Goal: Task Accomplishment & Management: Manage account settings

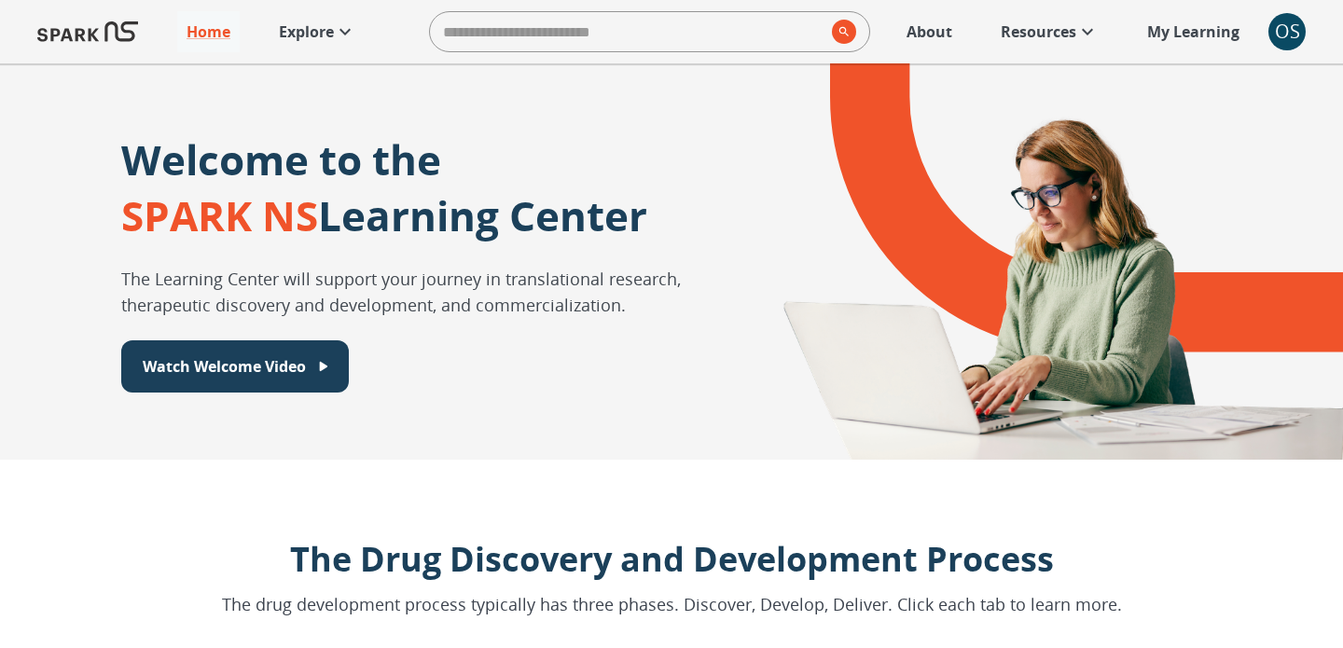
click at [934, 44] on link "About" at bounding box center [929, 31] width 64 height 41
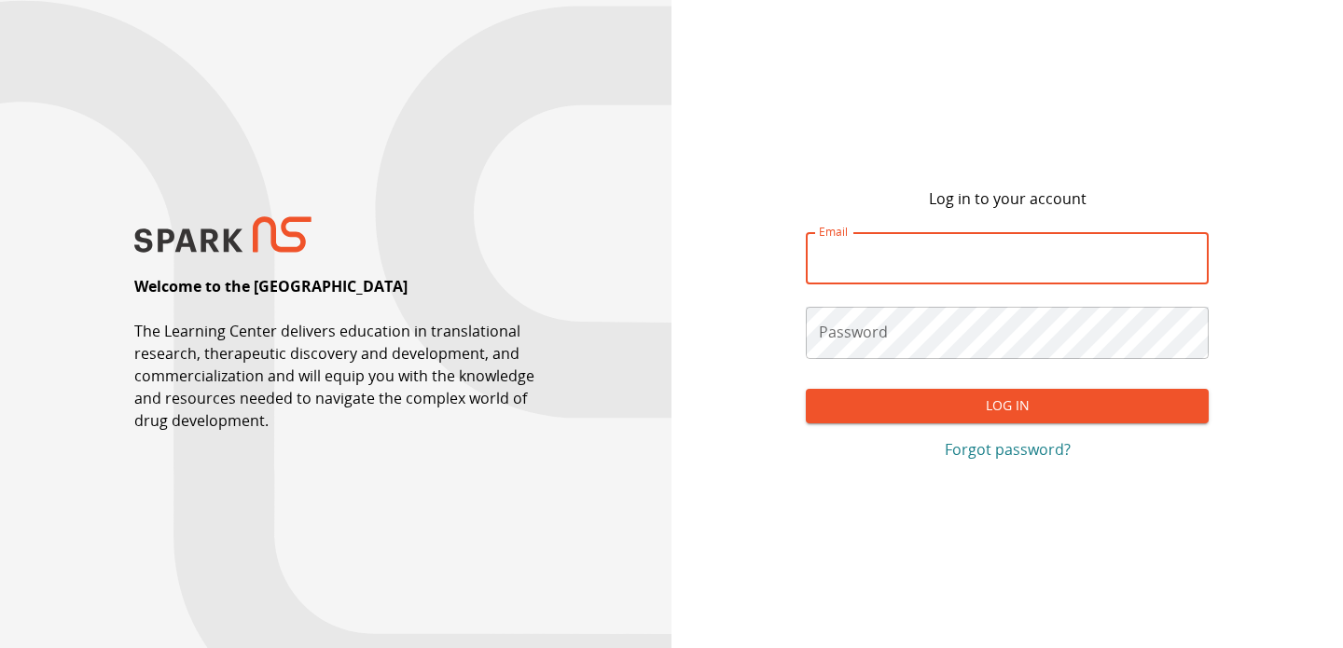
click at [853, 274] on input "Email" at bounding box center [1007, 258] width 403 height 52
type input "**********"
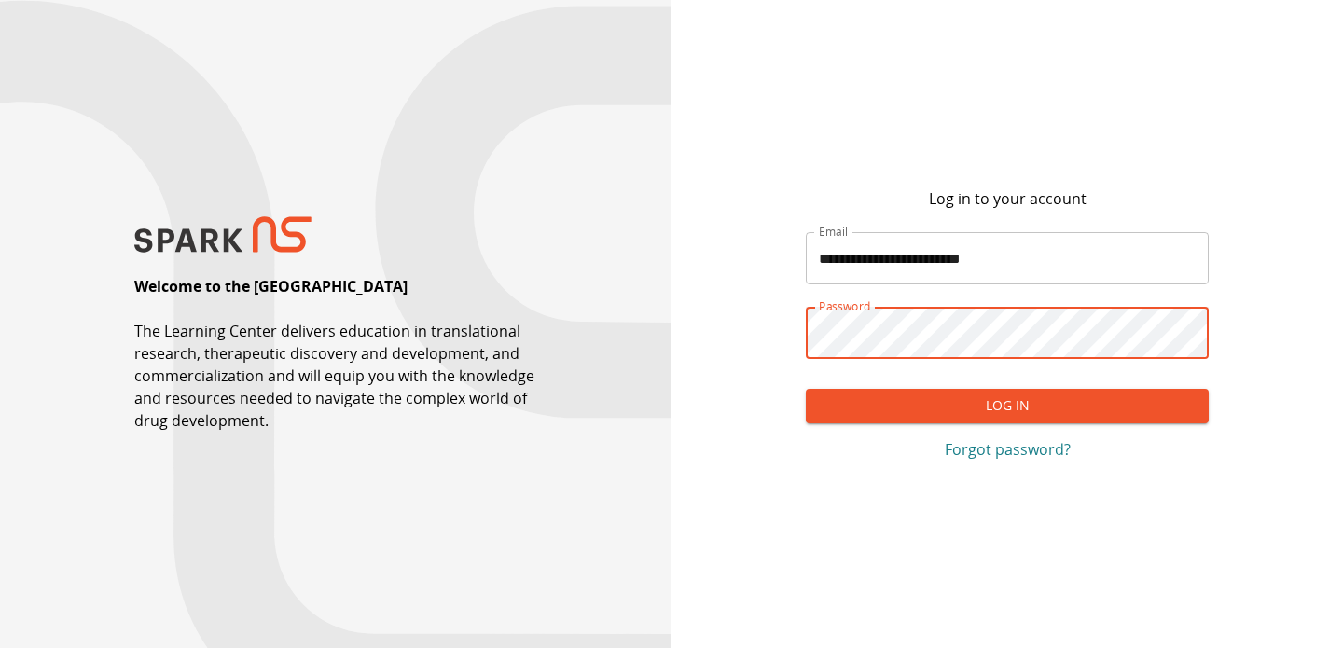
click at [806, 389] on button "Log In" at bounding box center [1007, 406] width 403 height 35
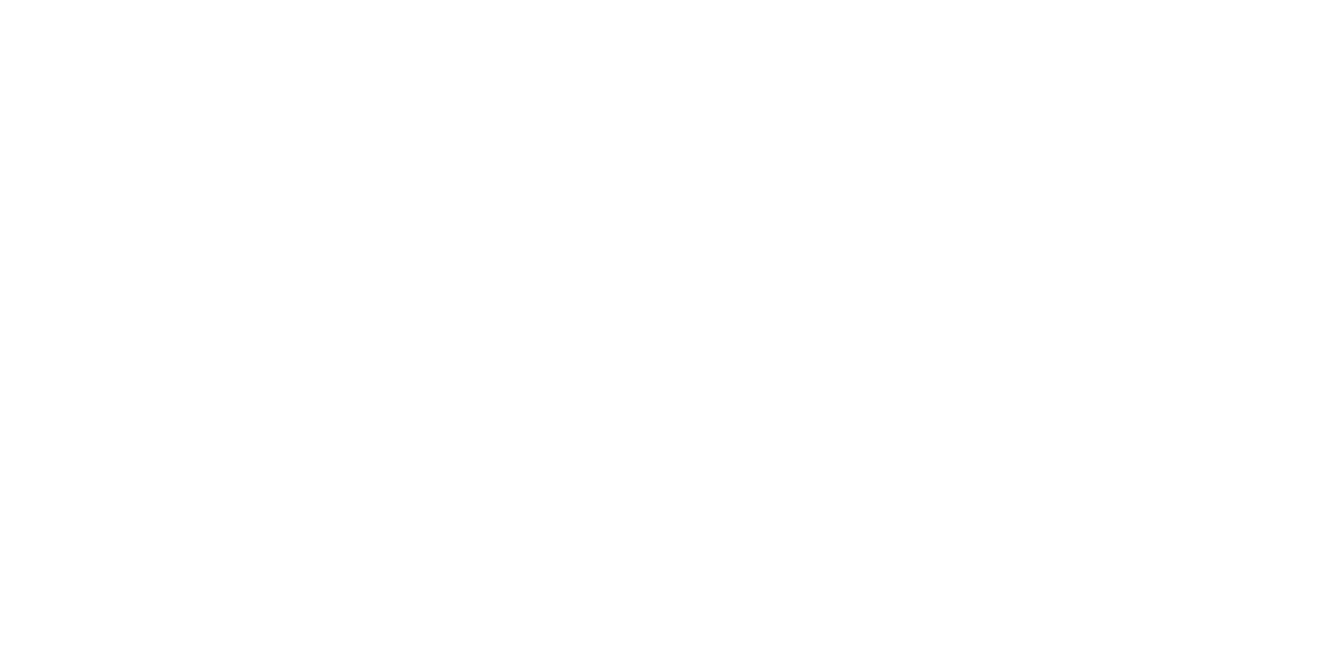
click at [1288, 61] on body at bounding box center [671, 324] width 1343 height 648
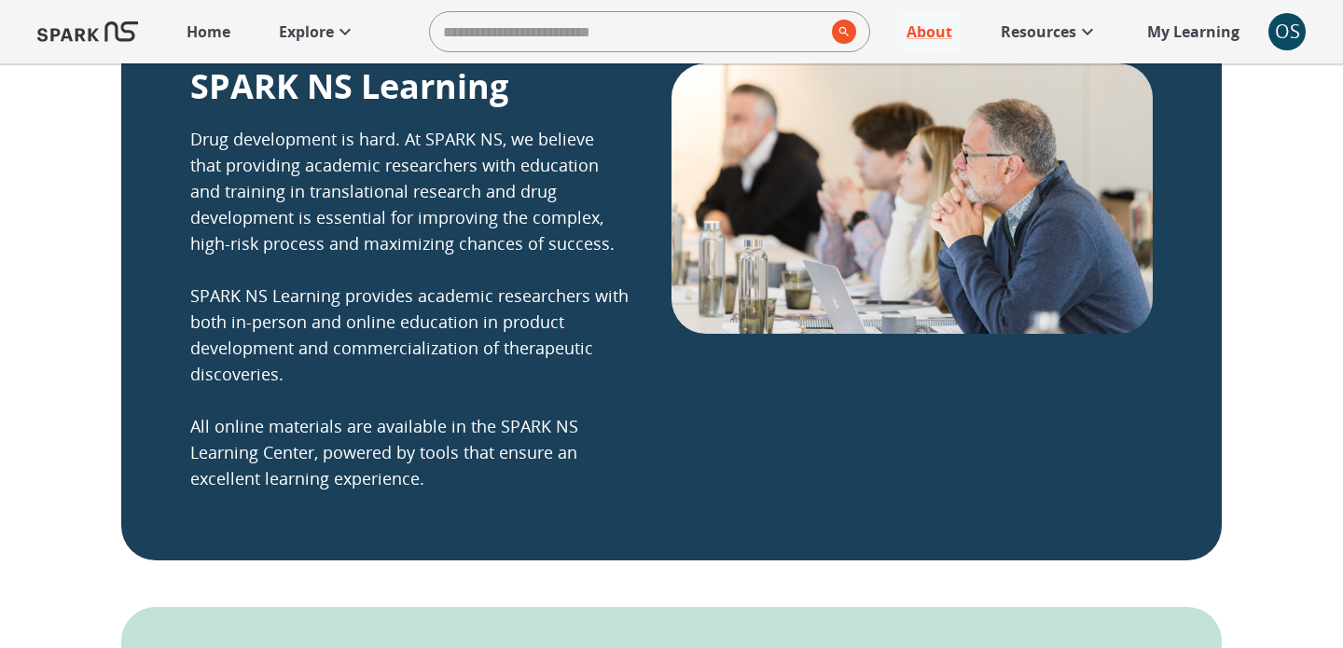
scroll to position [459, 0]
